Goal: Task Accomplishment & Management: Manage account settings

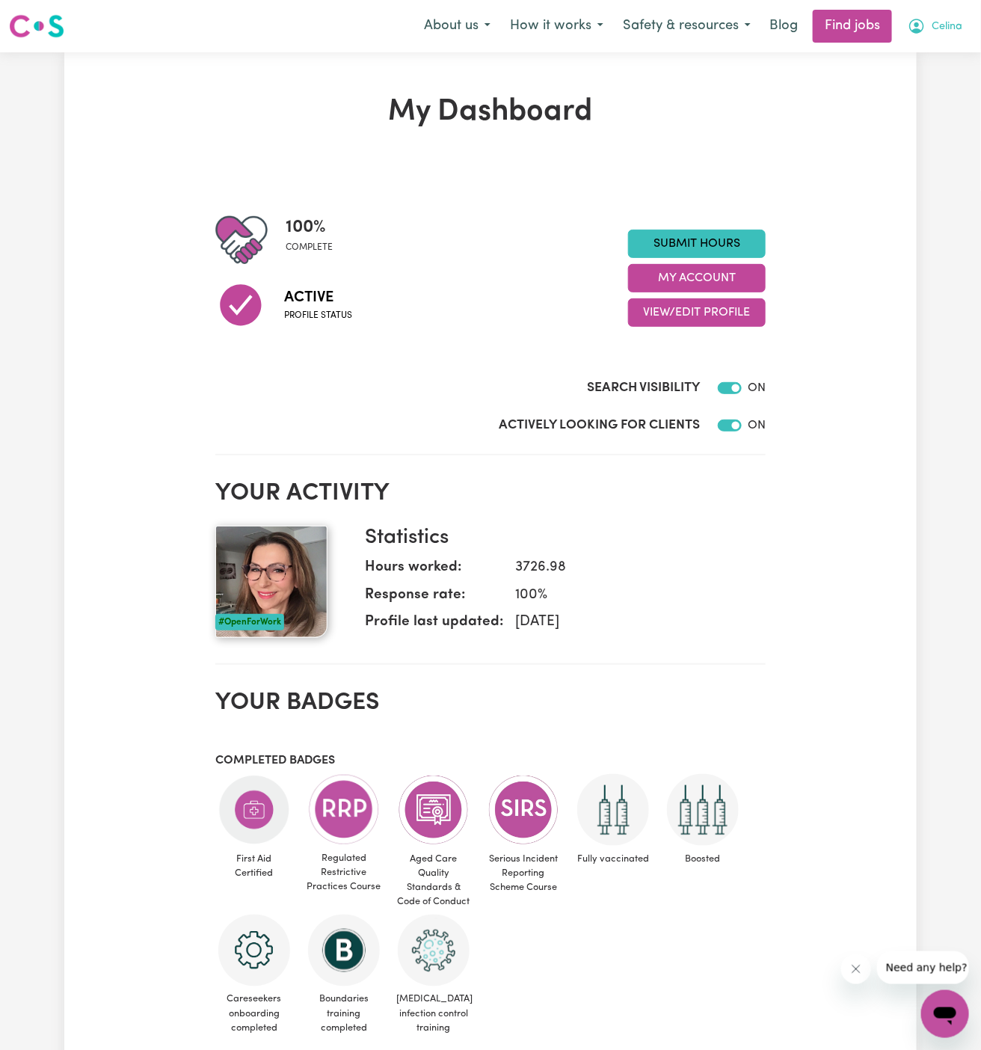
click at [957, 32] on span "Celina" at bounding box center [947, 27] width 31 height 16
click at [937, 49] on link "My Account" at bounding box center [913, 58] width 118 height 28
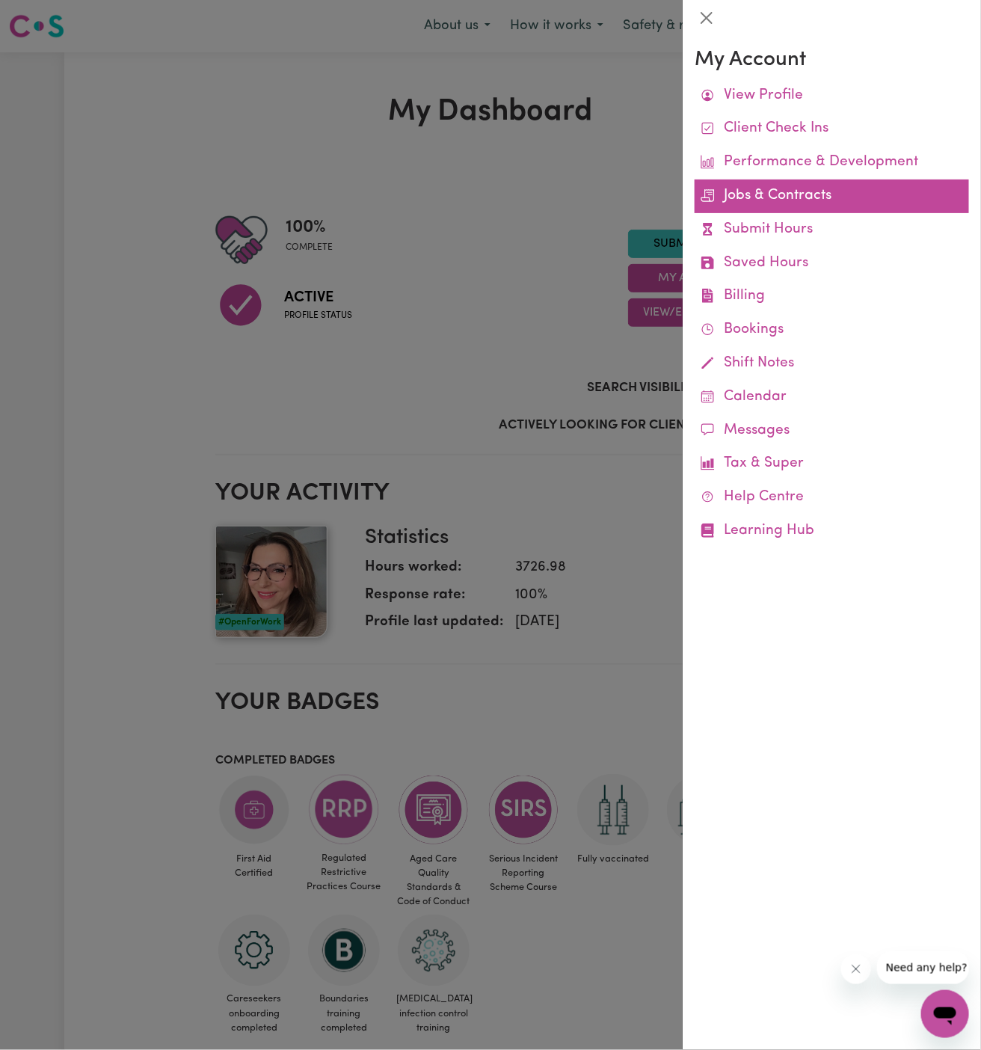
click at [773, 199] on link "Jobs & Contracts" at bounding box center [832, 197] width 275 height 34
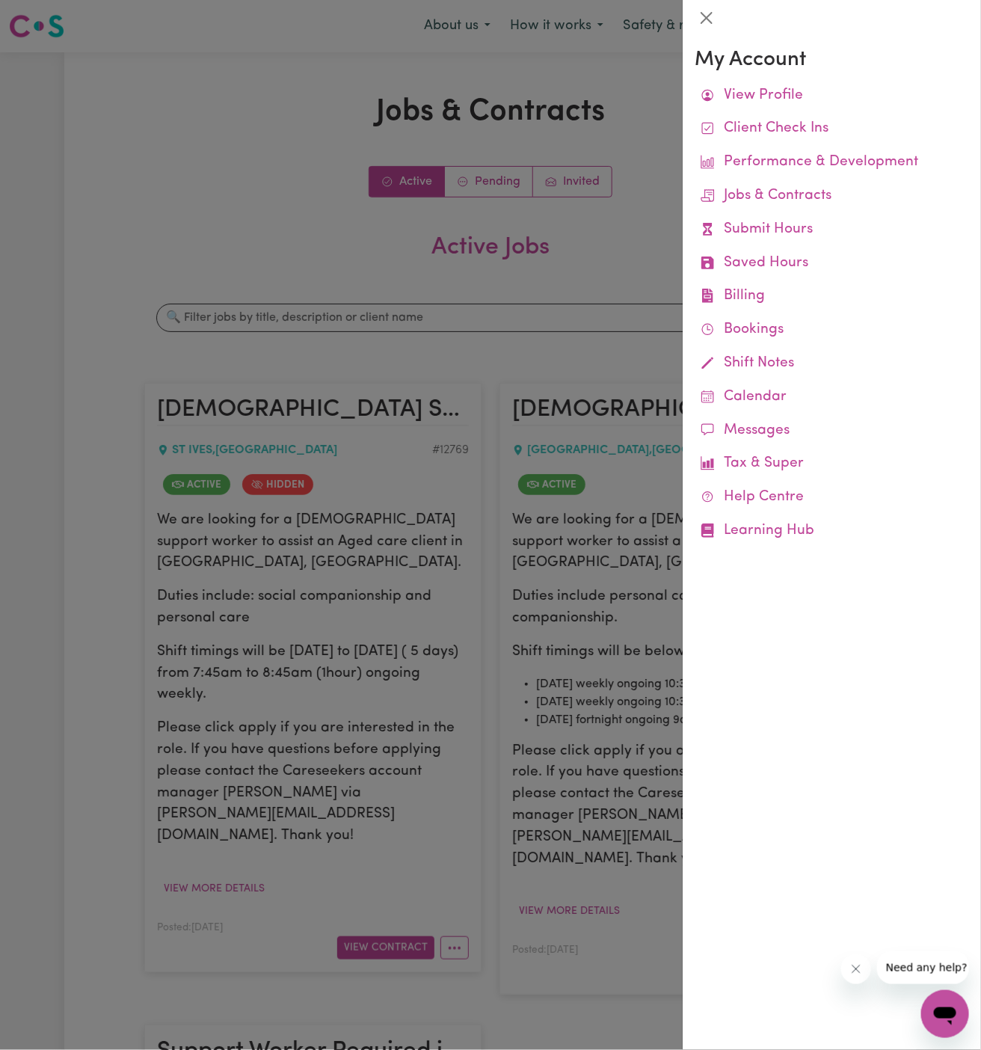
click at [340, 408] on div at bounding box center [490, 525] width 981 height 1050
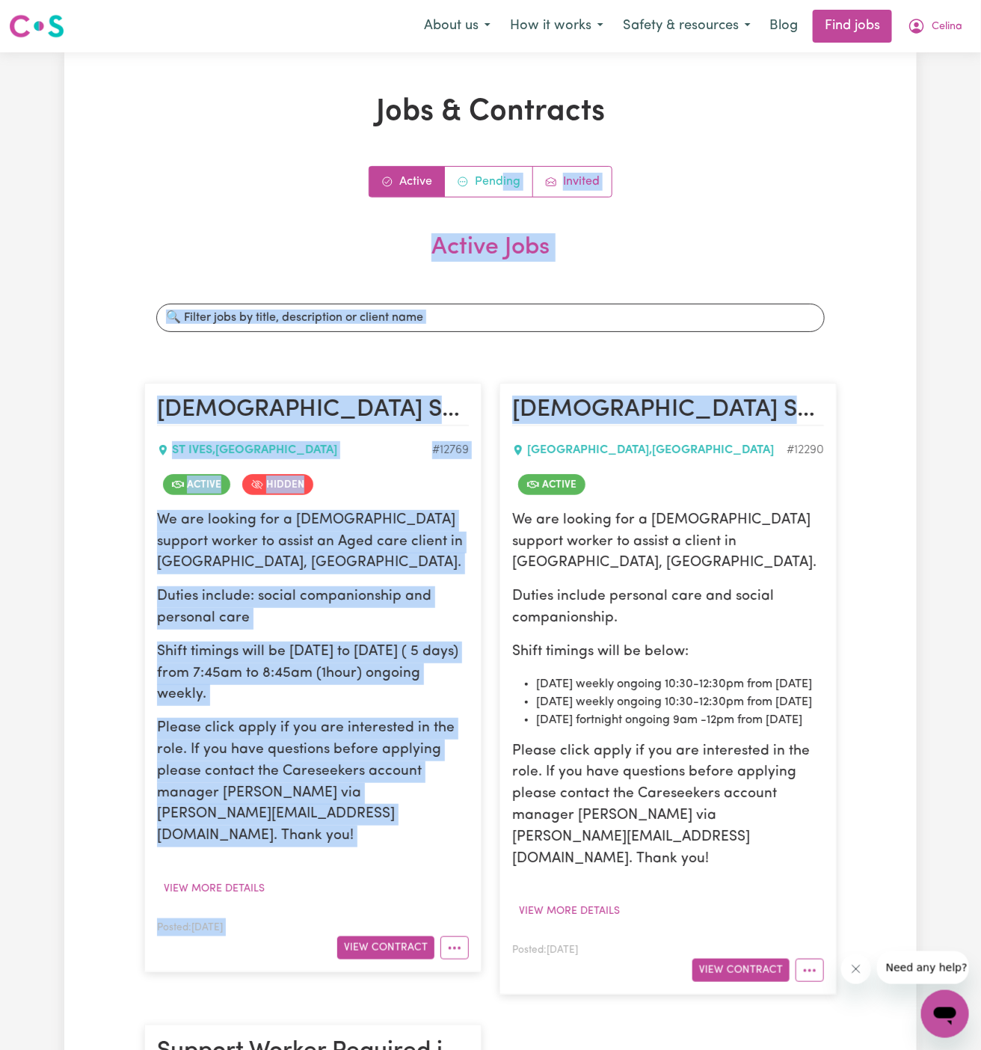
drag, startPoint x: 524, startPoint y: 451, endPoint x: 500, endPoint y: 183, distance: 268.9
click at [500, 183] on div "Active Pending Invited Active Jobs Search jobs [DEMOGRAPHIC_DATA] Support Worke…" at bounding box center [490, 826] width 693 height 1320
click at [500, 183] on link "Pending" at bounding box center [489, 182] width 88 height 30
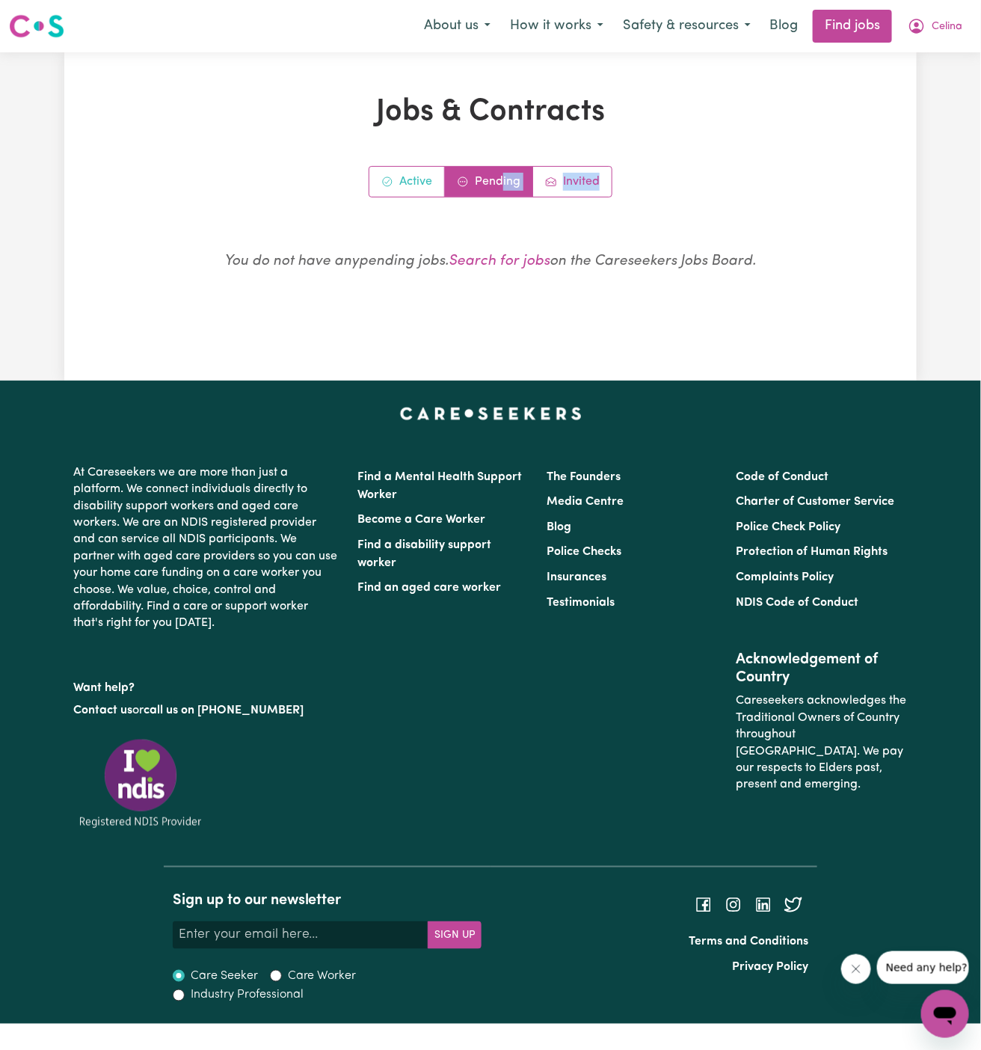
click at [390, 186] on icon "Active jobs" at bounding box center [387, 182] width 12 height 12
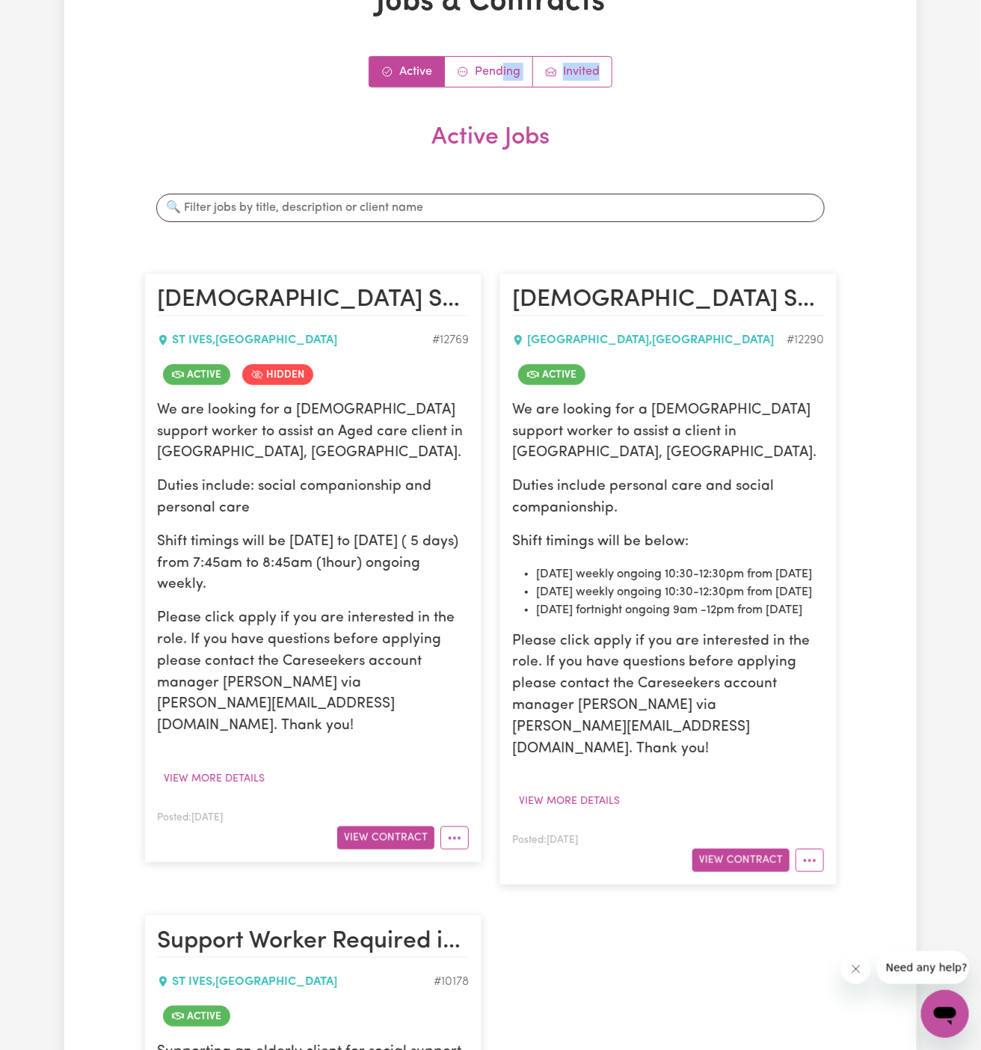
scroll to position [153, 0]
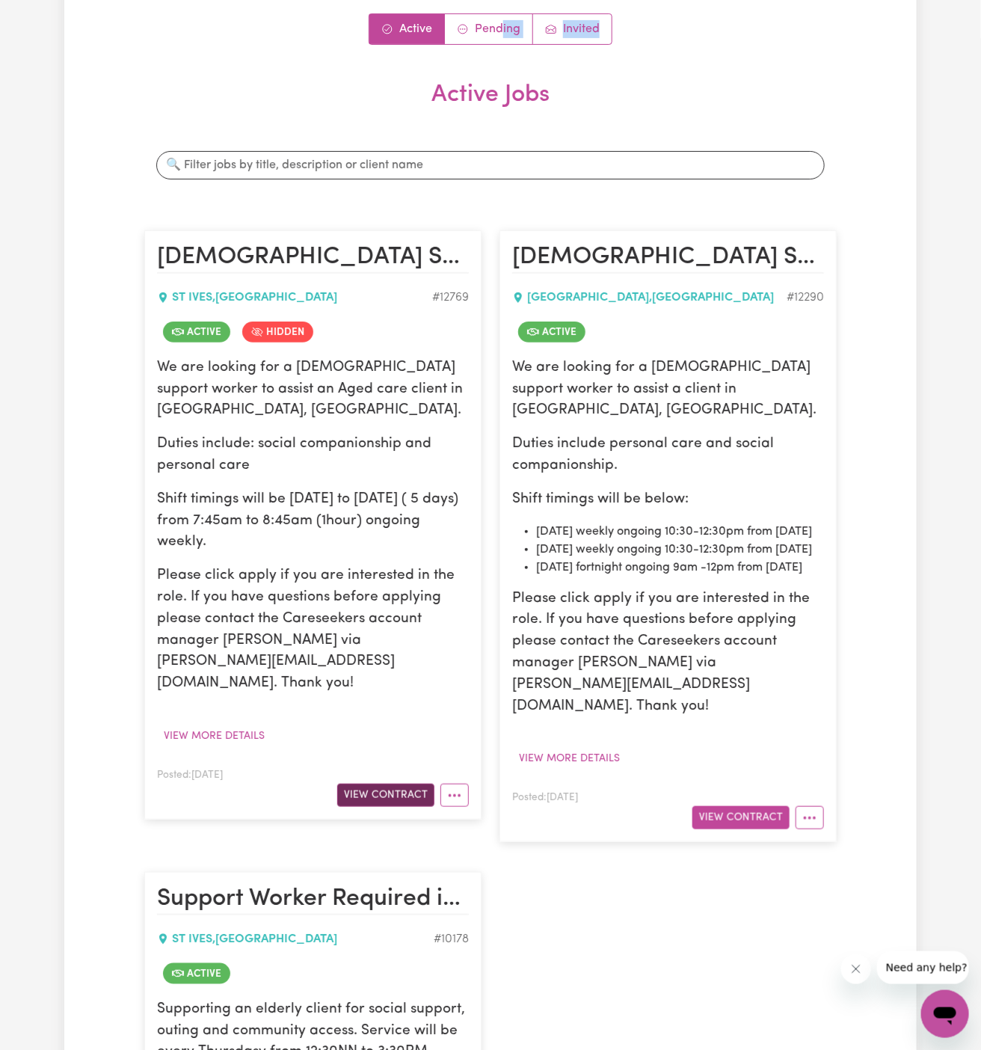
click at [396, 784] on button "View Contract" at bounding box center [385, 795] width 97 height 23
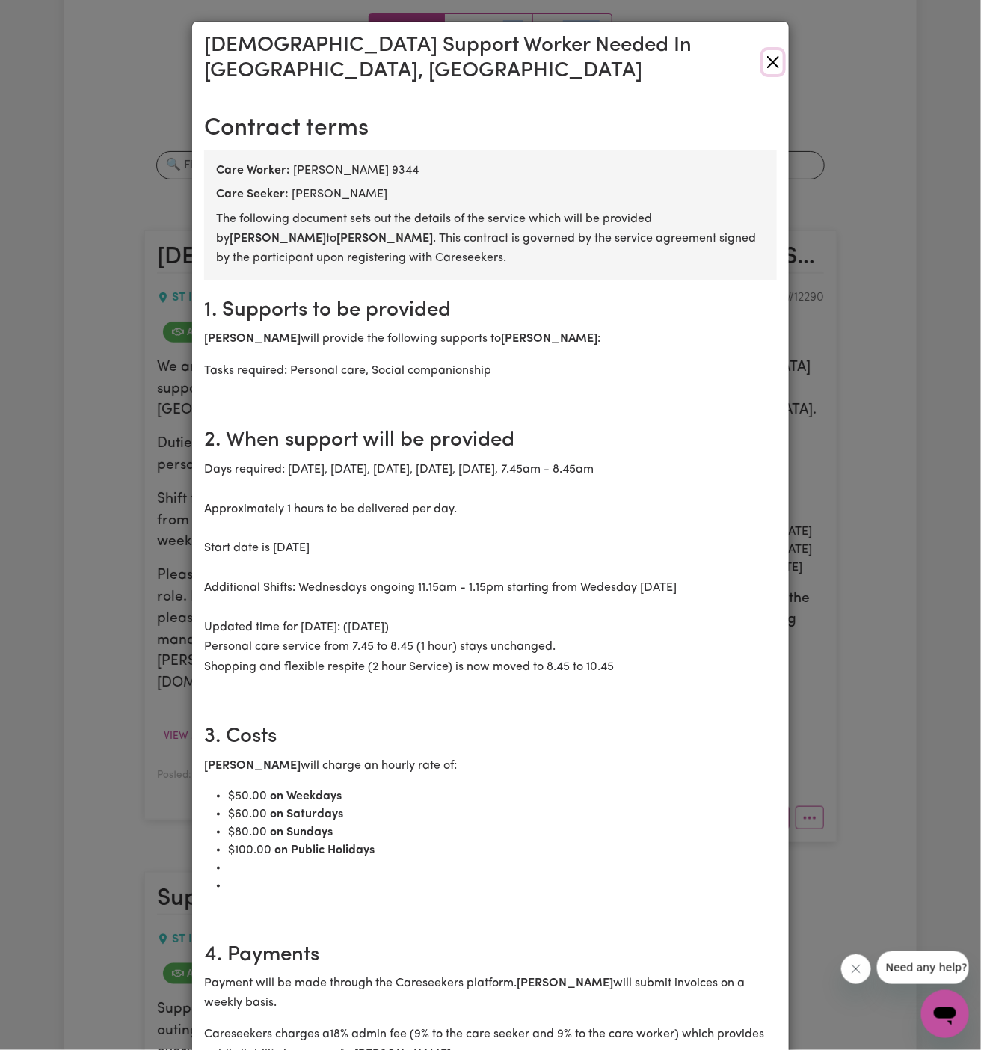
click at [768, 50] on button "Close" at bounding box center [773, 62] width 19 height 24
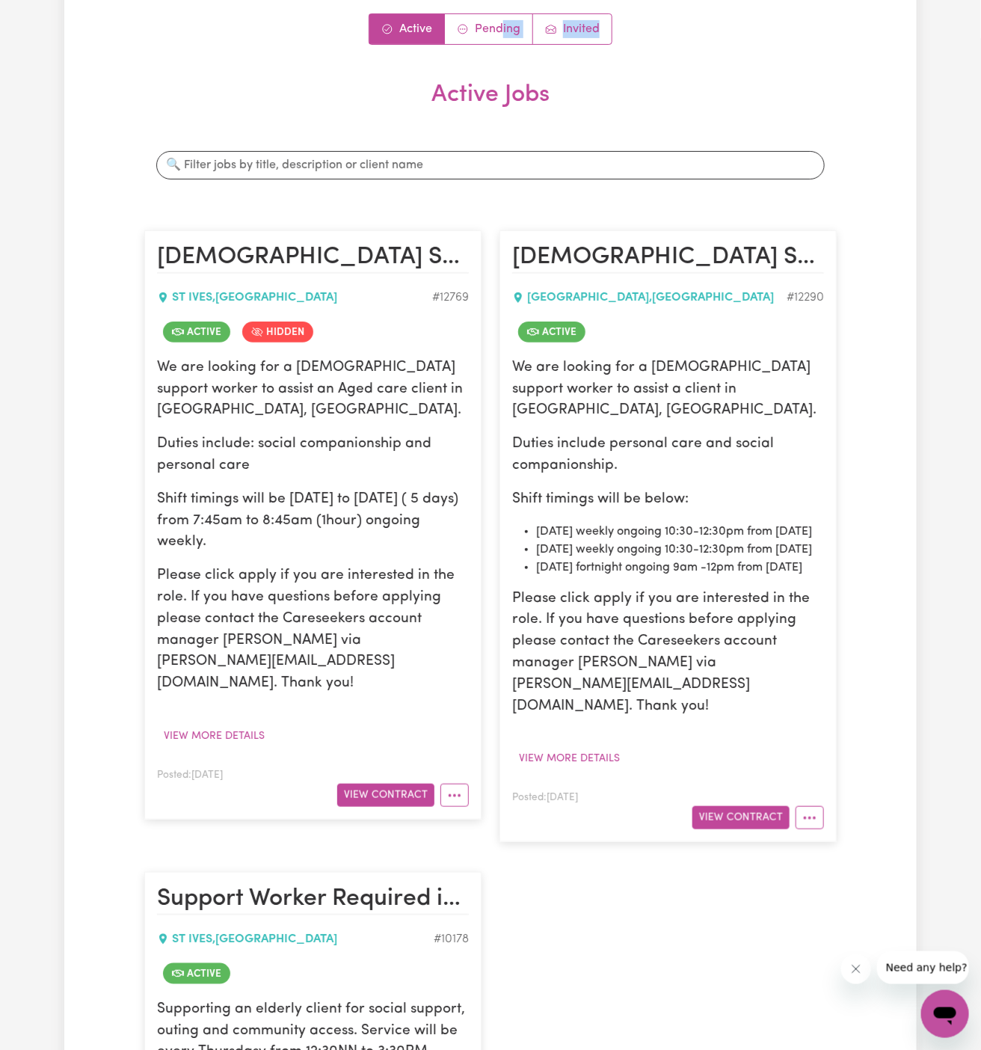
scroll to position [0, 0]
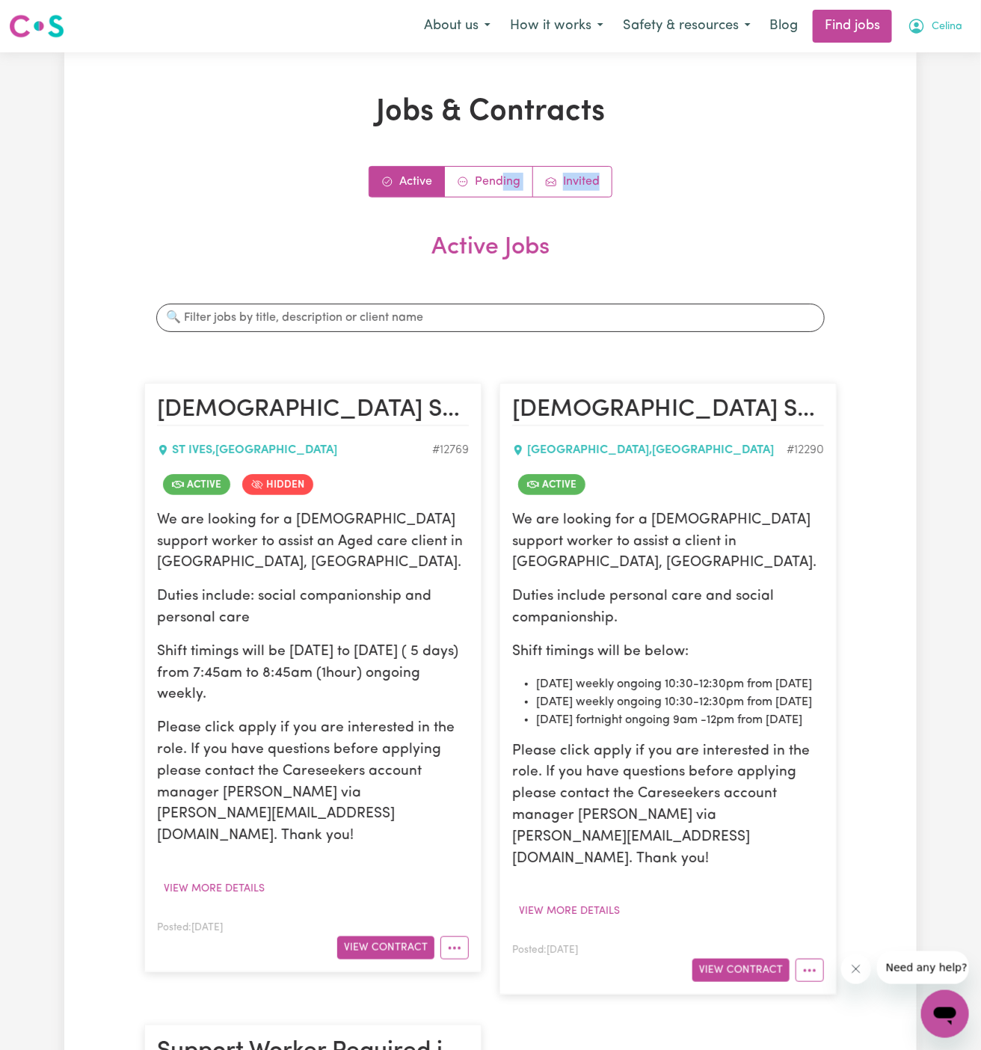
click at [952, 23] on span "Celina" at bounding box center [947, 27] width 31 height 16
click at [951, 118] on link "Logout" at bounding box center [913, 114] width 118 height 28
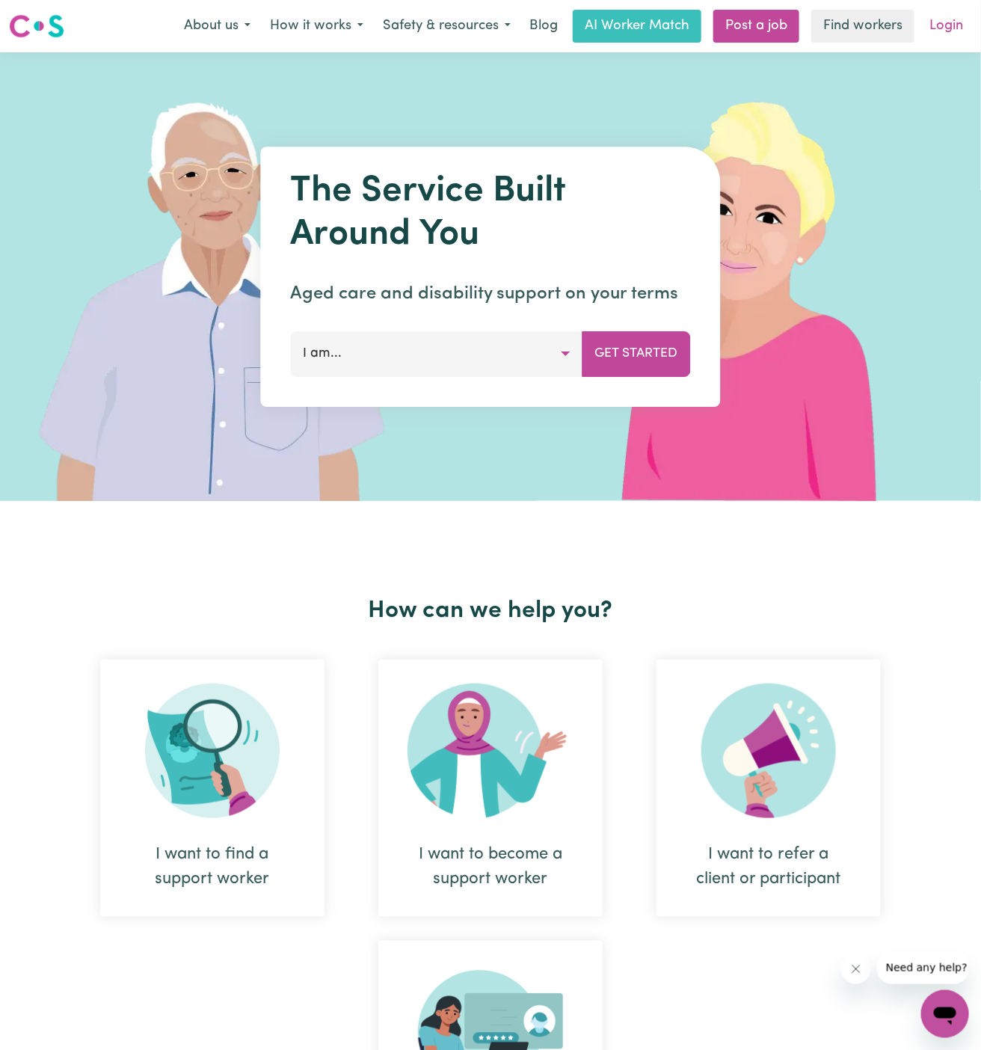
click at [950, 17] on link "Login" at bounding box center [947, 26] width 52 height 33
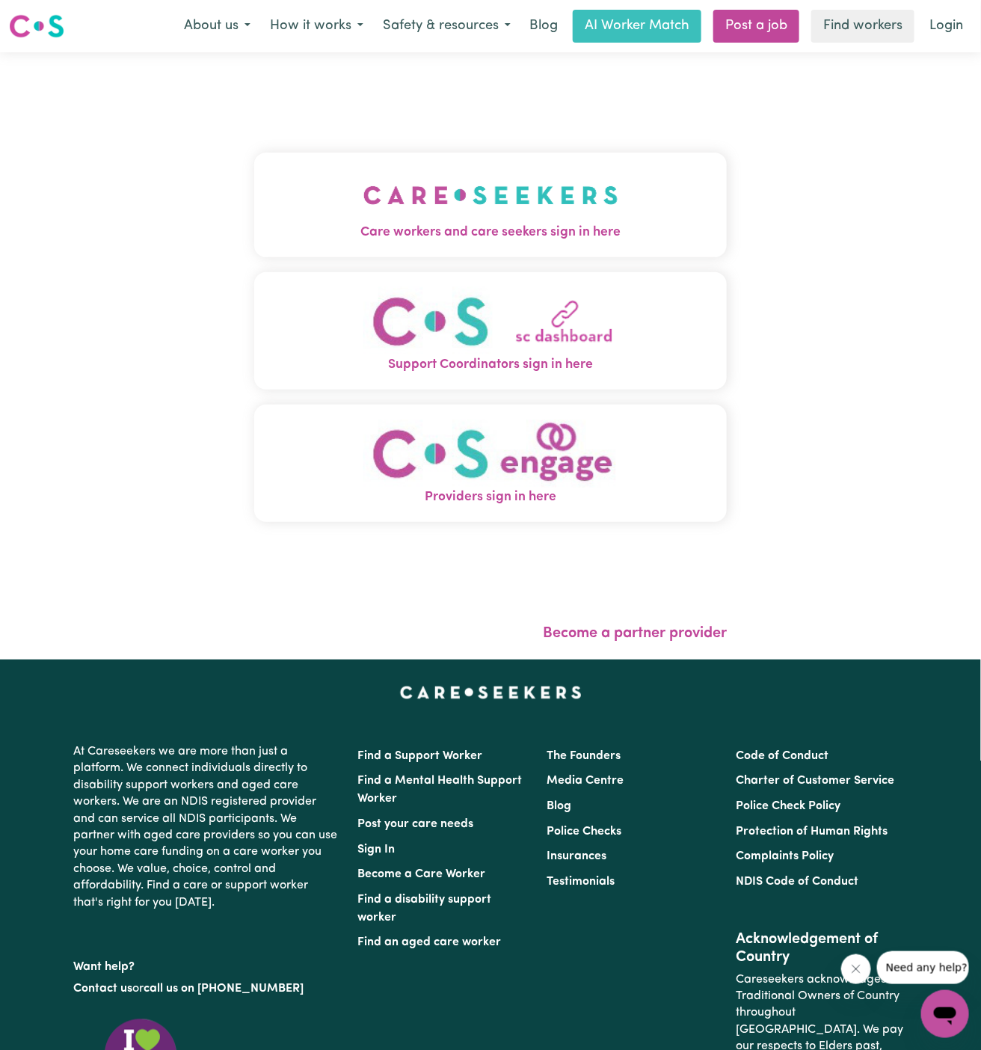
click at [538, 196] on img "Care workers and care seekers sign in here" at bounding box center [491, 195] width 255 height 55
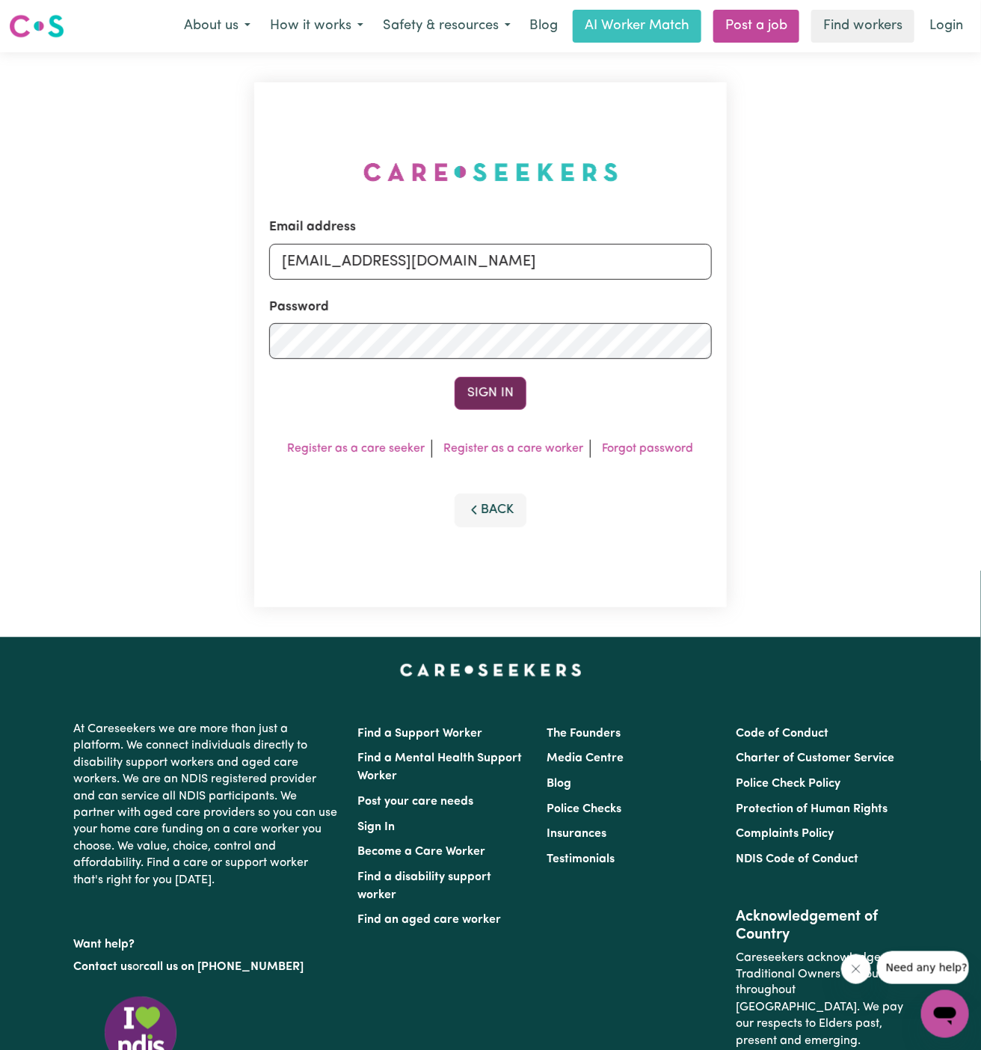
click at [503, 389] on button "Sign In" at bounding box center [491, 393] width 72 height 33
